Goal: Navigation & Orientation: Go to known website

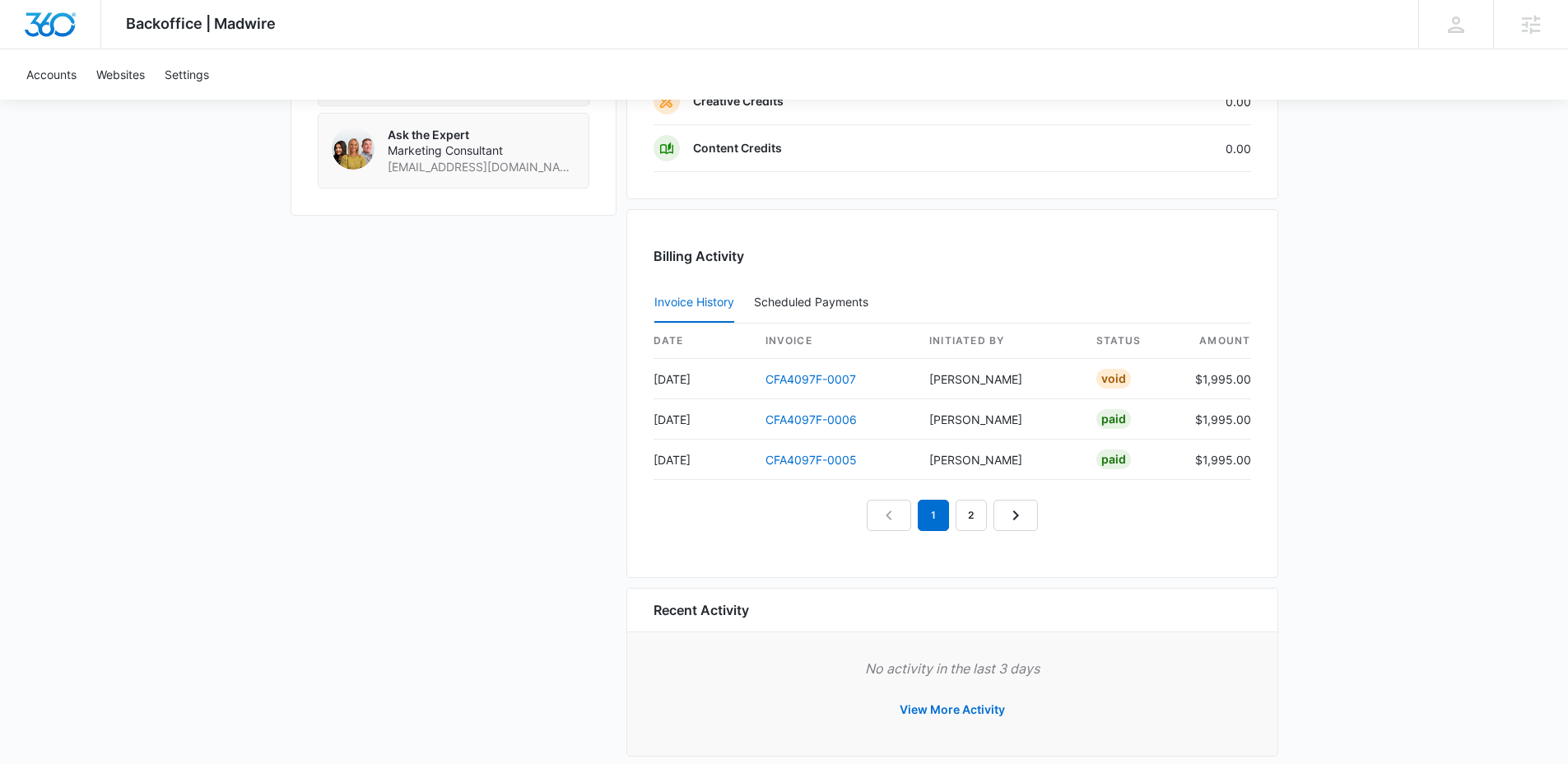
scroll to position [1402, 0]
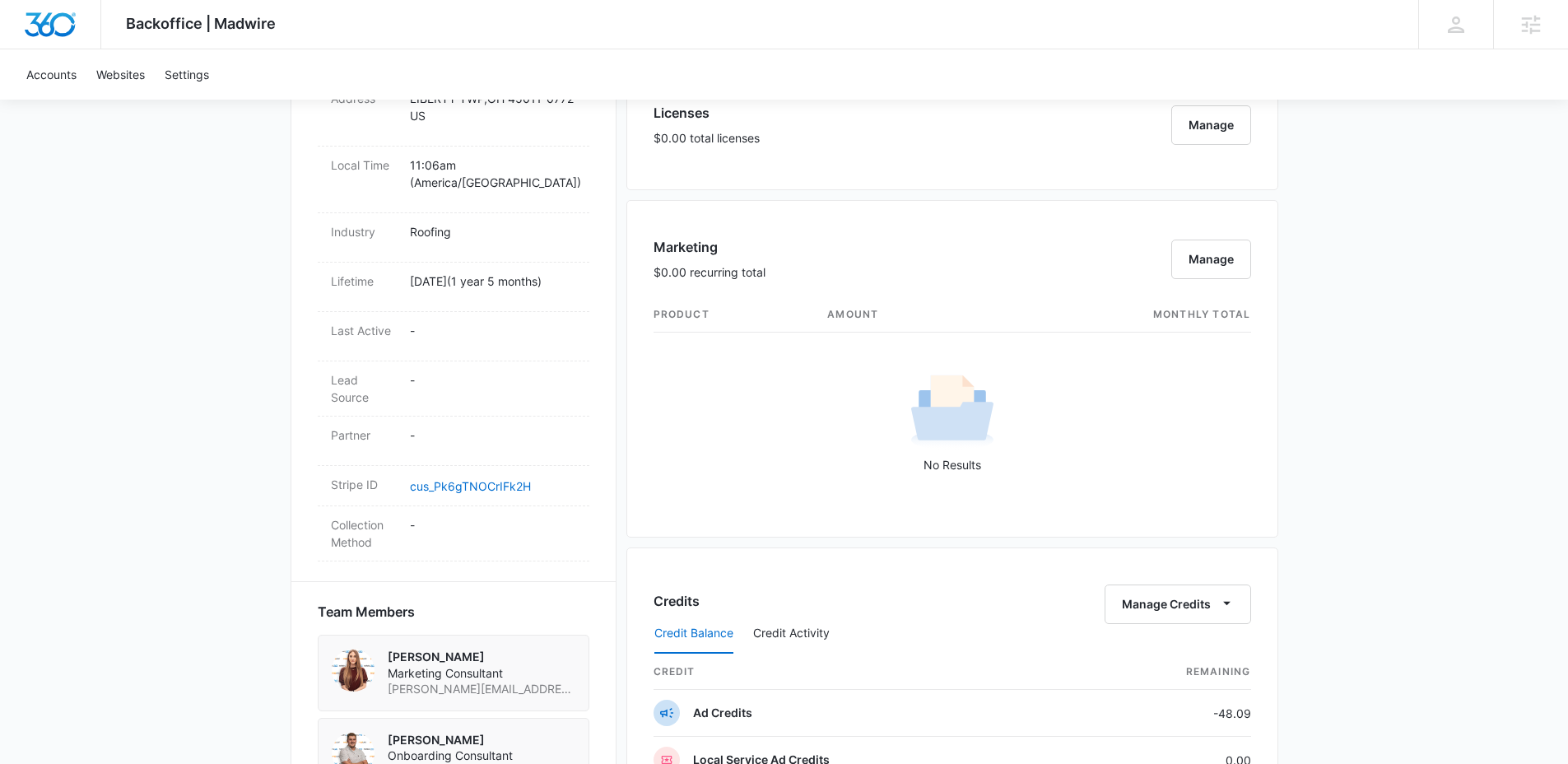
scroll to position [327, 0]
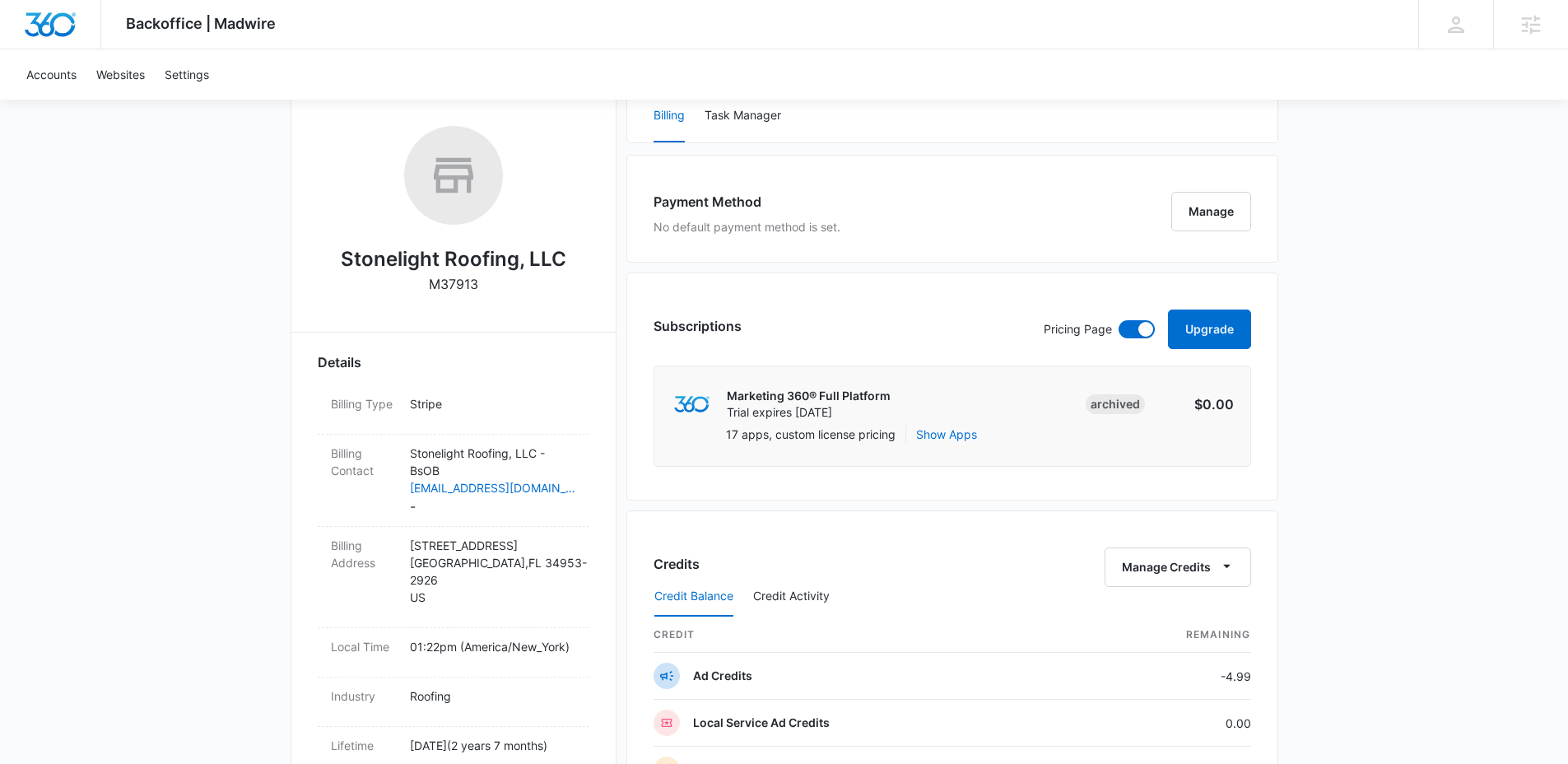
scroll to position [206, 0]
